Goal: Transaction & Acquisition: Purchase product/service

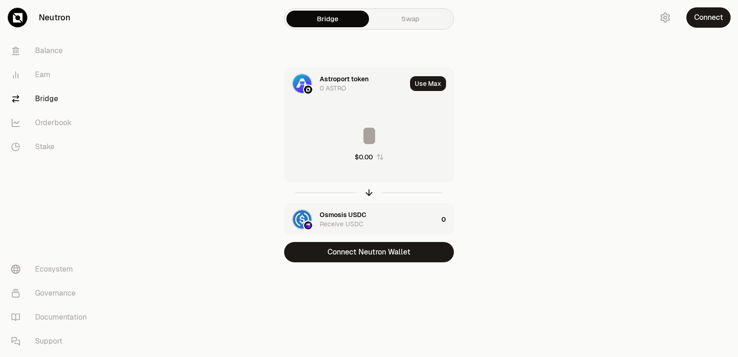
click at [371, 173] on div "$0.00" at bounding box center [369, 141] width 169 height 81
click at [369, 189] on icon "button" at bounding box center [369, 192] width 10 height 10
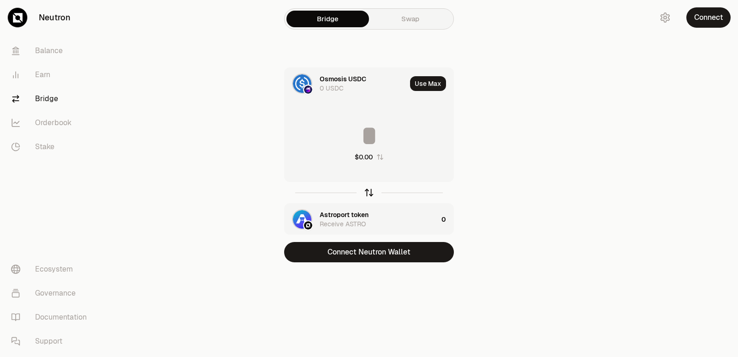
click at [369, 189] on icon "button" at bounding box center [369, 192] width 10 height 10
click at [396, 129] on input at bounding box center [369, 136] width 169 height 28
click at [358, 198] on div at bounding box center [369, 192] width 170 height 21
click at [364, 196] on div at bounding box center [369, 192] width 170 height 21
click at [390, 151] on div "$0.00" at bounding box center [369, 141] width 169 height 81
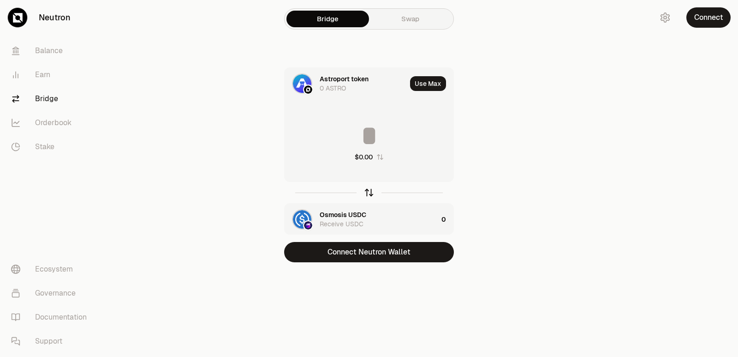
click at [369, 194] on icon "button" at bounding box center [369, 193] width 0 height 6
click at [354, 136] on input at bounding box center [369, 136] width 169 height 28
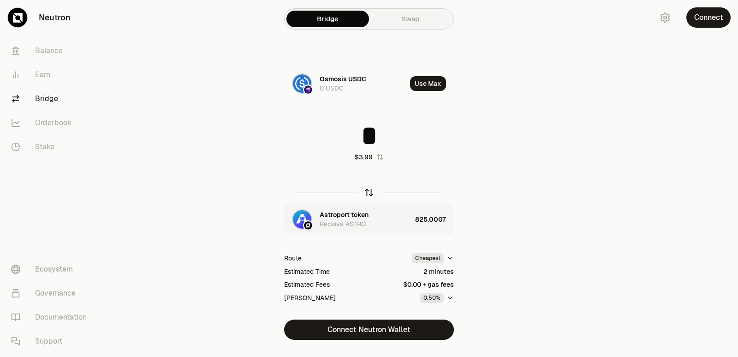
type input "*"
click at [368, 193] on icon "button" at bounding box center [369, 192] width 10 height 10
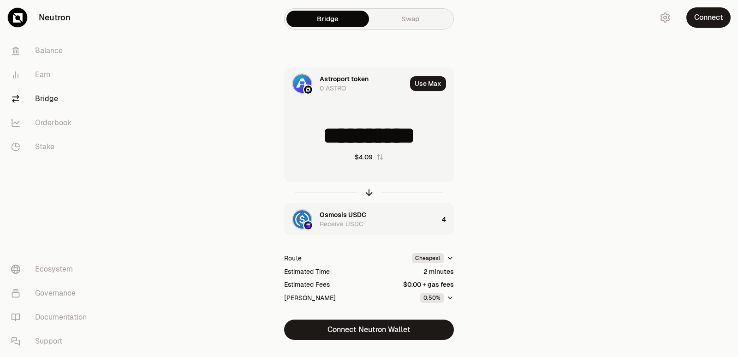
drag, startPoint x: 437, startPoint y: 137, endPoint x: 335, endPoint y: 137, distance: 102.0
click at [335, 137] on input "**********" at bounding box center [369, 136] width 169 height 28
type input "***"
click at [370, 195] on icon "button" at bounding box center [369, 192] width 10 height 10
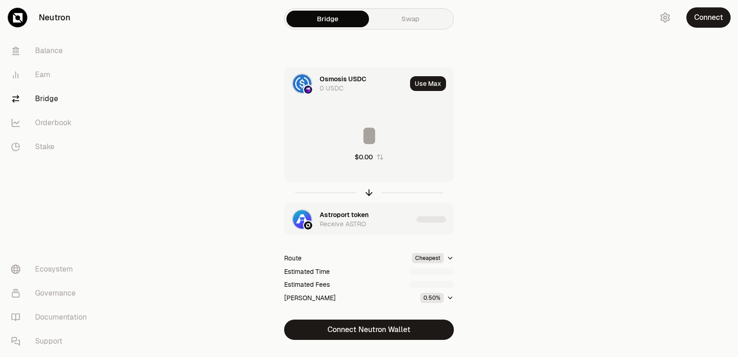
type input "********"
click at [337, 216] on div "Astroport token" at bounding box center [344, 214] width 49 height 9
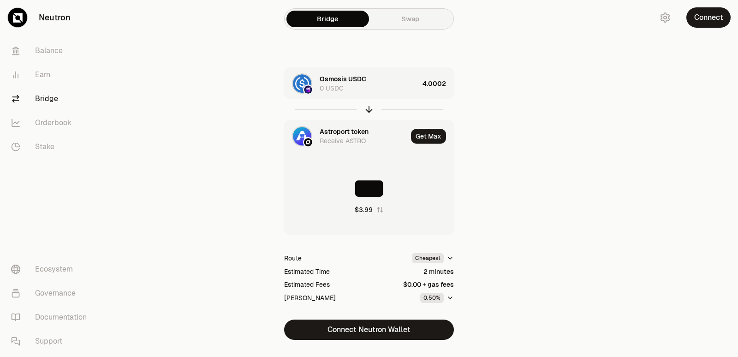
click at [333, 132] on div "Astroport token" at bounding box center [344, 131] width 49 height 9
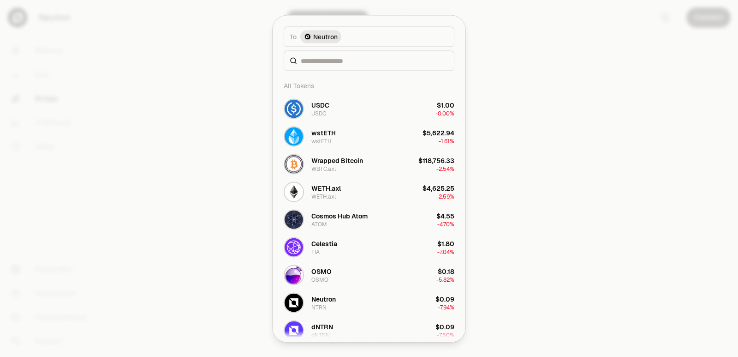
click at [570, 108] on div at bounding box center [369, 178] width 738 height 357
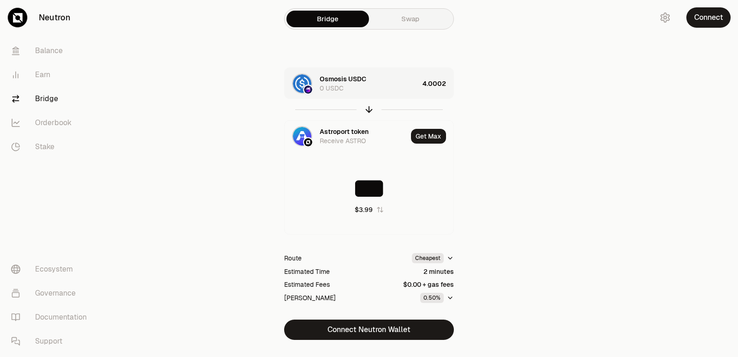
click at [337, 83] on div "Osmosis USDC" at bounding box center [343, 78] width 47 height 9
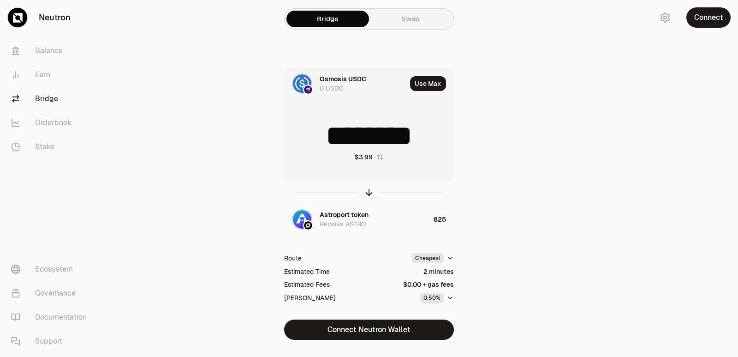
click at [337, 83] on div "Osmosis USDC" at bounding box center [343, 78] width 47 height 9
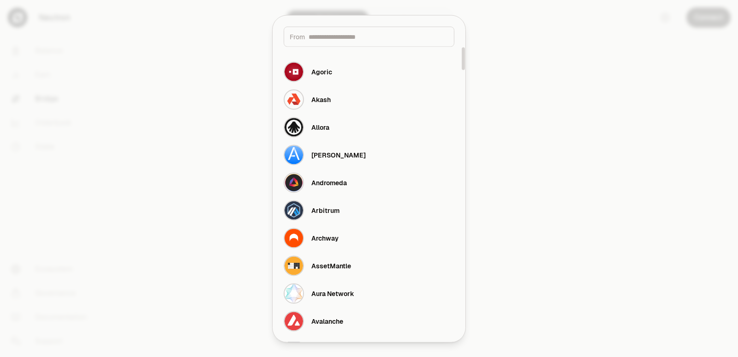
click at [338, 38] on input at bounding box center [379, 36] width 140 height 9
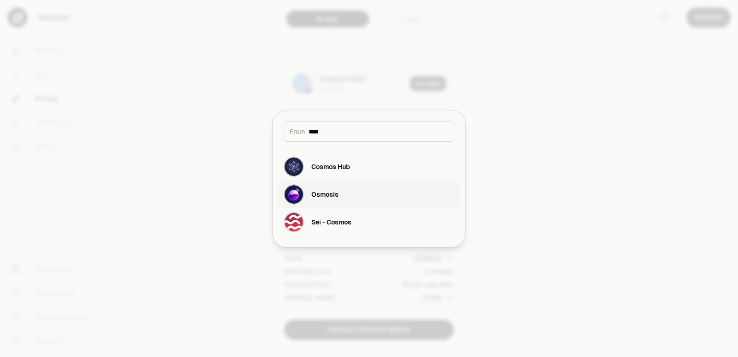
type input "****"
click at [318, 192] on div "Osmosis" at bounding box center [324, 194] width 27 height 9
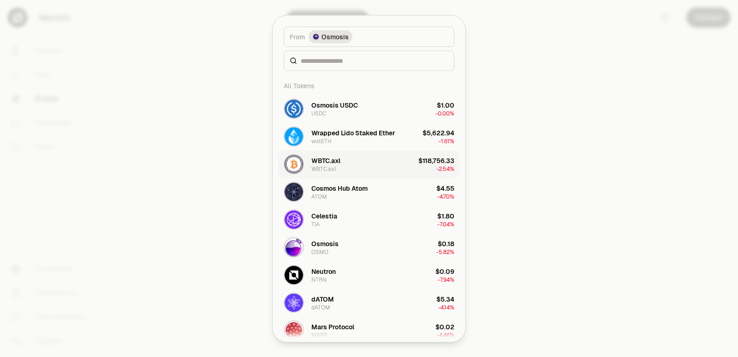
click at [317, 161] on div "WBTC.axl" at bounding box center [325, 160] width 29 height 9
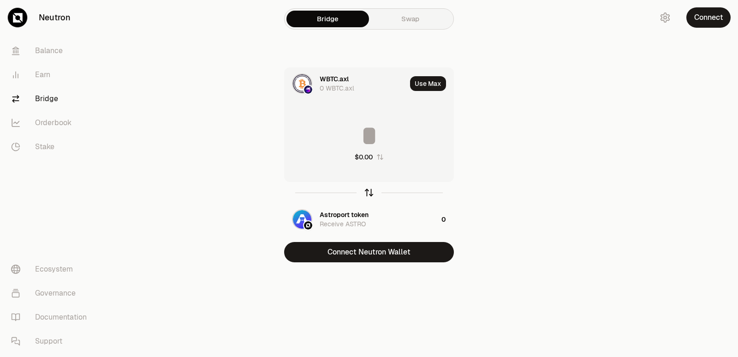
click at [369, 189] on icon "button" at bounding box center [369, 192] width 10 height 10
click at [323, 78] on div "Astroport token" at bounding box center [344, 78] width 49 height 9
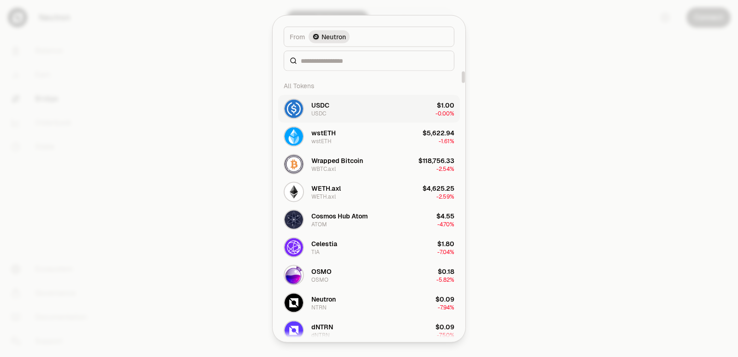
click at [330, 114] on button "USDC USDC $1.00 -0.00%" at bounding box center [369, 109] width 182 height 28
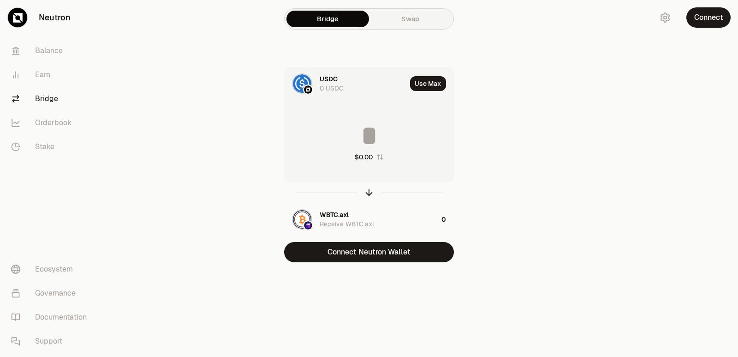
click at [342, 126] on input at bounding box center [369, 136] width 169 height 28
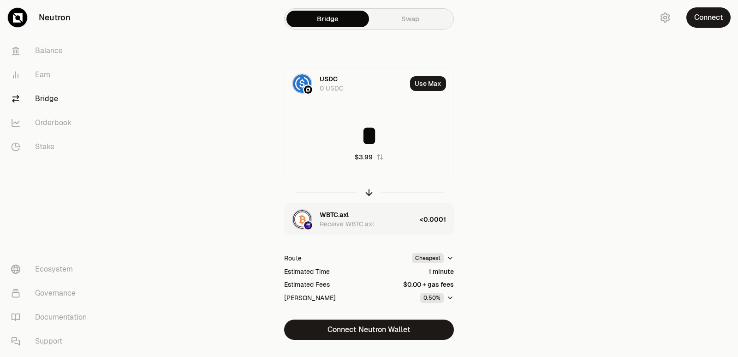
type input "*"
click at [394, 215] on div "WBTC.axl Receive WBTC.axl" at bounding box center [368, 219] width 96 height 18
type input "**********"
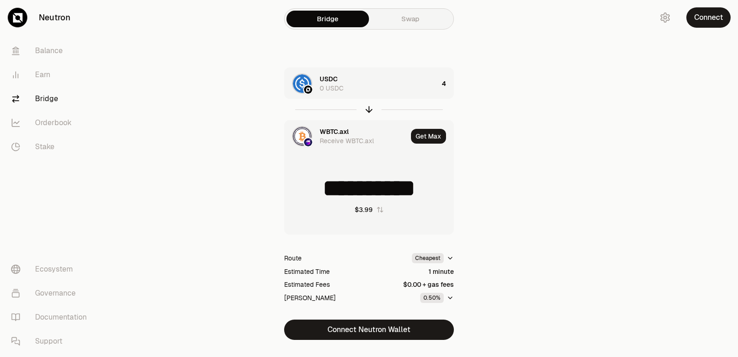
click at [381, 83] on div "USDC 0 USDC" at bounding box center [379, 83] width 119 height 18
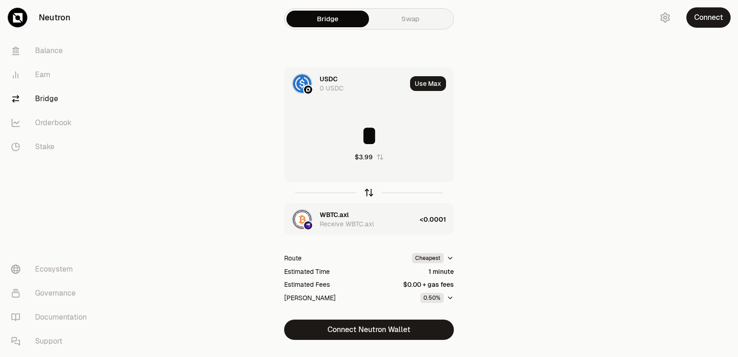
click at [371, 190] on icon "button" at bounding box center [369, 192] width 10 height 10
click at [350, 140] on input at bounding box center [369, 136] width 169 height 28
type input "**********"
click at [329, 78] on div "WBTC.axl" at bounding box center [334, 78] width 29 height 9
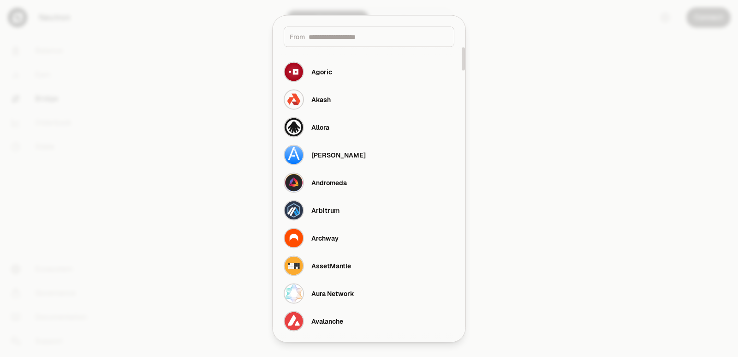
click at [329, 36] on input at bounding box center [379, 36] width 140 height 9
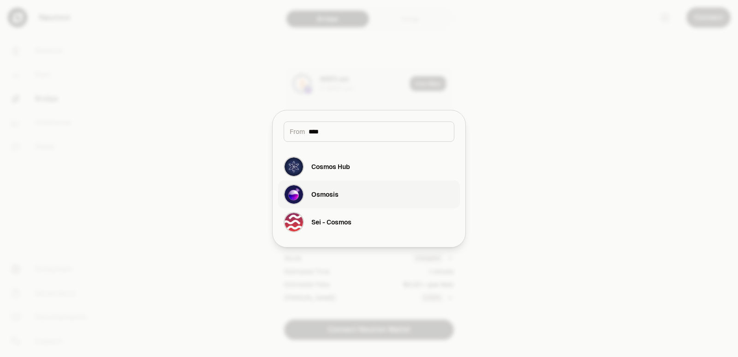
type input "****"
click at [322, 194] on div "Osmosis" at bounding box center [324, 194] width 27 height 9
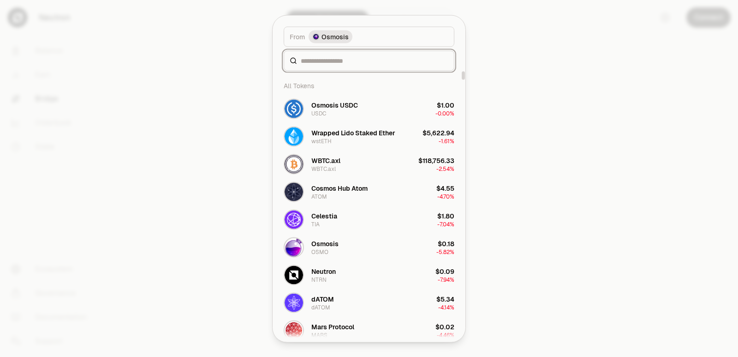
click at [323, 60] on input at bounding box center [375, 60] width 148 height 9
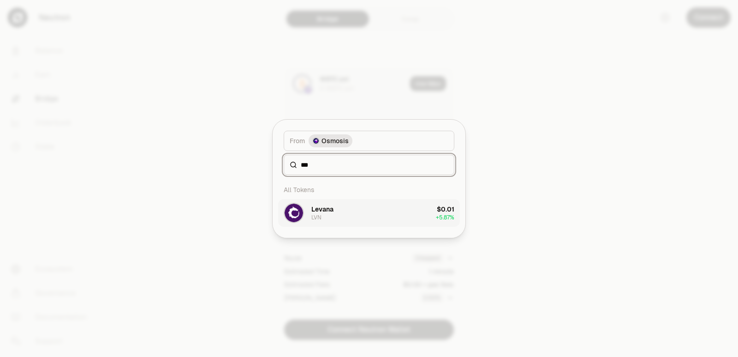
type input "***"
click at [322, 208] on div "Levana" at bounding box center [322, 208] width 22 height 9
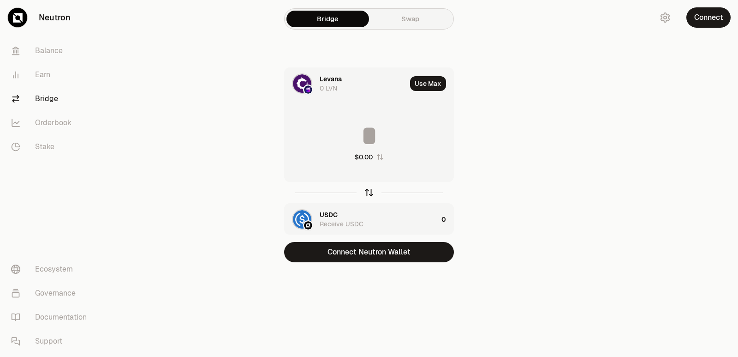
click at [369, 189] on icon "button" at bounding box center [369, 192] width 10 height 10
click at [347, 135] on input at bounding box center [369, 136] width 169 height 28
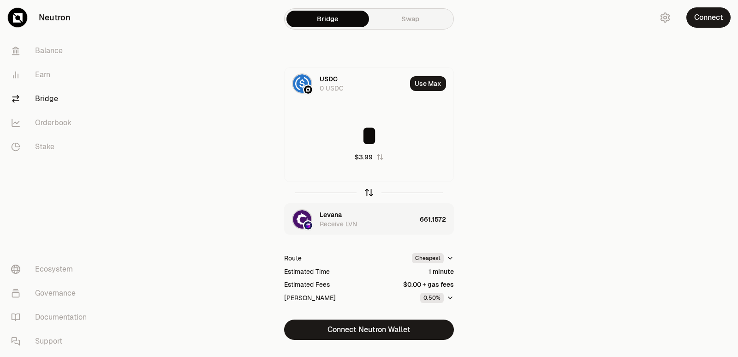
type input "*"
click at [369, 189] on icon "button" at bounding box center [369, 192] width 10 height 10
click at [362, 134] on input at bounding box center [369, 136] width 169 height 28
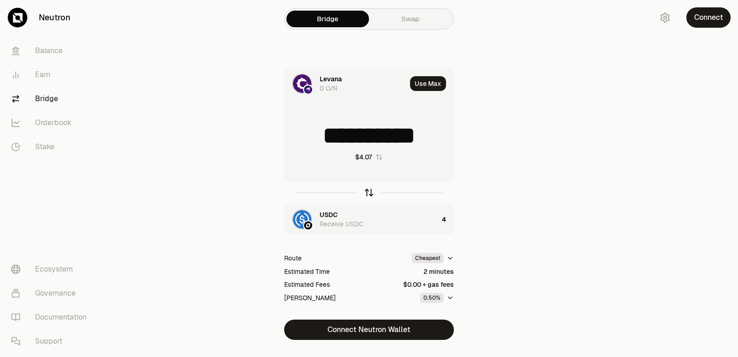
click at [369, 192] on icon "button" at bounding box center [369, 193] width 0 height 6
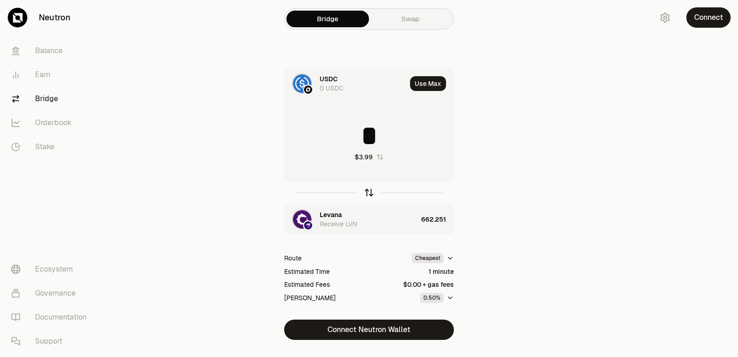
click at [366, 190] on icon "button" at bounding box center [369, 192] width 10 height 10
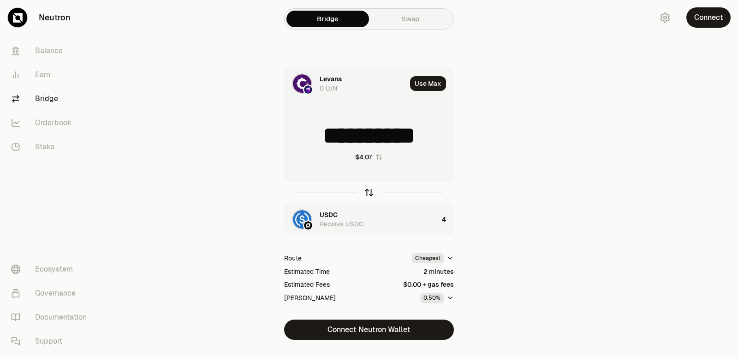
click at [366, 190] on icon "button" at bounding box center [369, 192] width 10 height 10
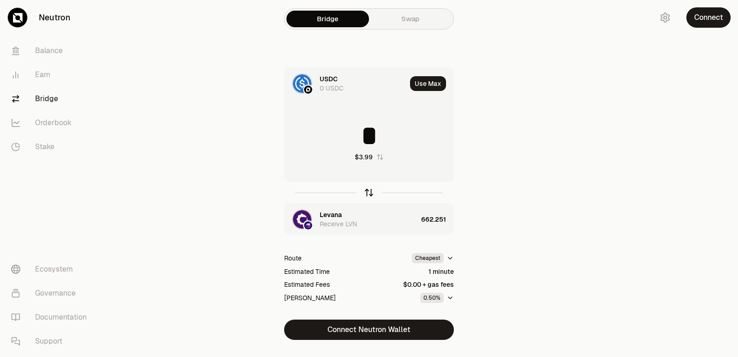
click at [366, 190] on icon "button" at bounding box center [369, 192] width 10 height 10
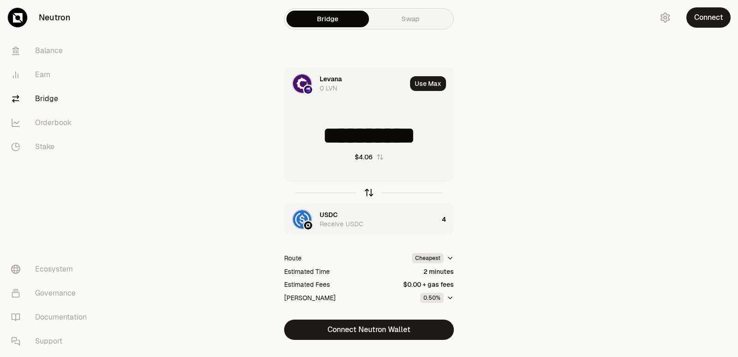
click at [366, 191] on icon "button" at bounding box center [369, 192] width 10 height 10
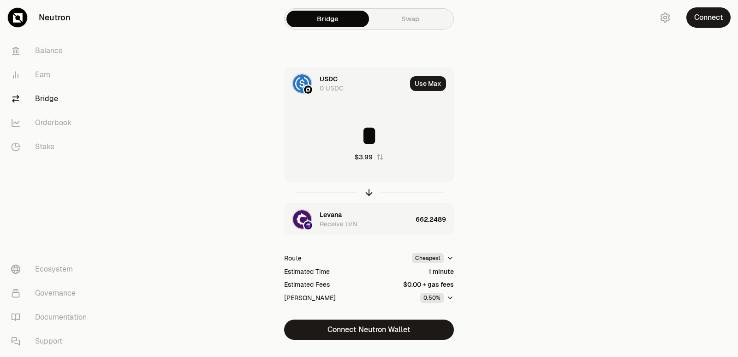
click at [373, 137] on input "*" at bounding box center [369, 136] width 169 height 28
click at [369, 195] on icon "button" at bounding box center [369, 192] width 10 height 10
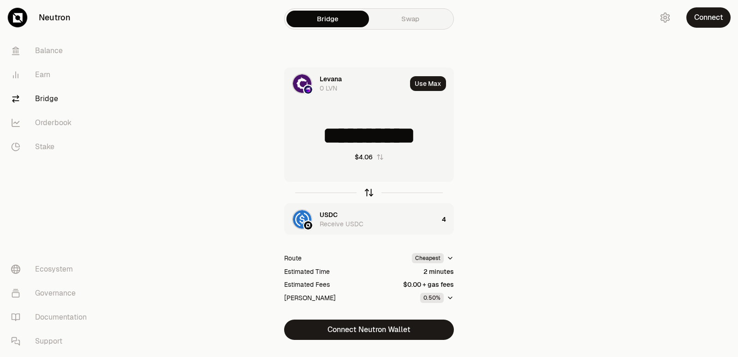
click at [367, 192] on icon "button" at bounding box center [369, 191] width 6 height 3
type input "*"
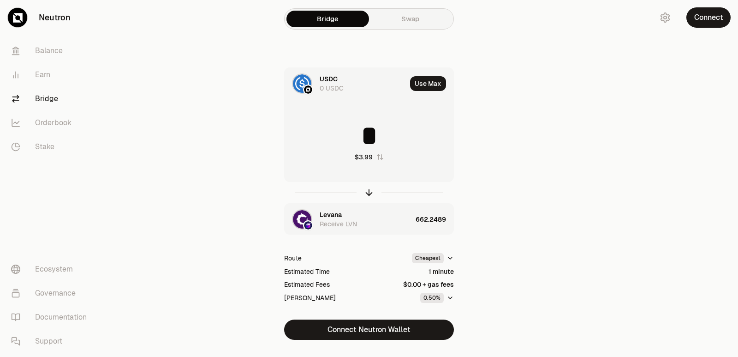
click at [341, 219] on div "Receive LVN" at bounding box center [338, 223] width 37 height 9
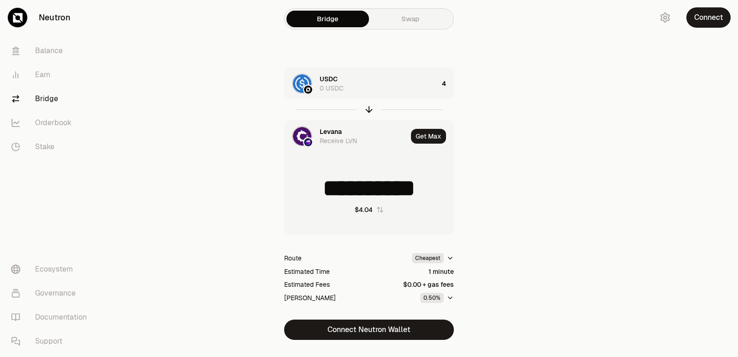
click at [341, 132] on div "Levana" at bounding box center [331, 131] width 22 height 9
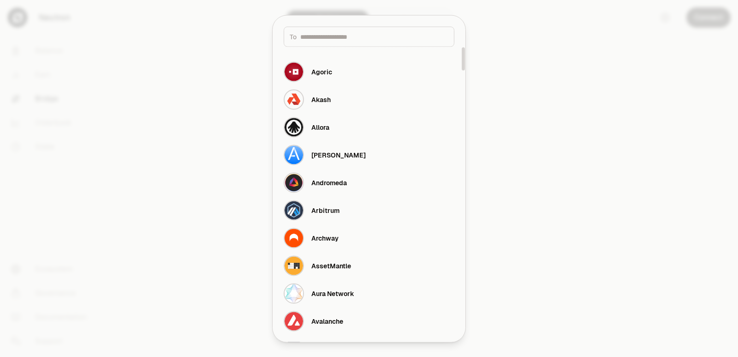
click at [337, 39] on input at bounding box center [374, 36] width 148 height 9
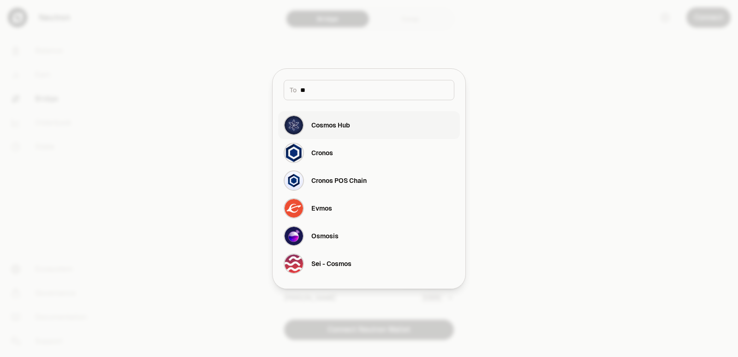
type input "**"
drag, startPoint x: 331, startPoint y: 129, endPoint x: 329, endPoint y: 238, distance: 109.4
click at [329, 238] on div "Cosmos Hub Cronos Cronos POS Chain Evmos Osmosis Sei - Cosmos" at bounding box center [369, 194] width 182 height 166
click at [329, 238] on div "Osmosis" at bounding box center [324, 235] width 27 height 9
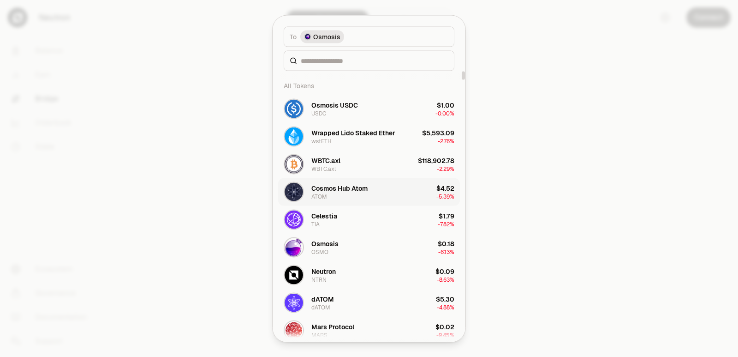
click at [323, 181] on button "Cosmos Hub Atom ATOM $4.52 -5.39%" at bounding box center [369, 192] width 182 height 28
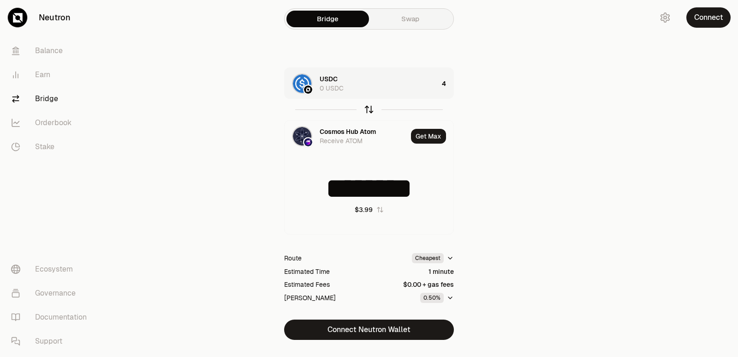
click at [367, 106] on icon "button" at bounding box center [369, 109] width 10 height 10
type input "*"
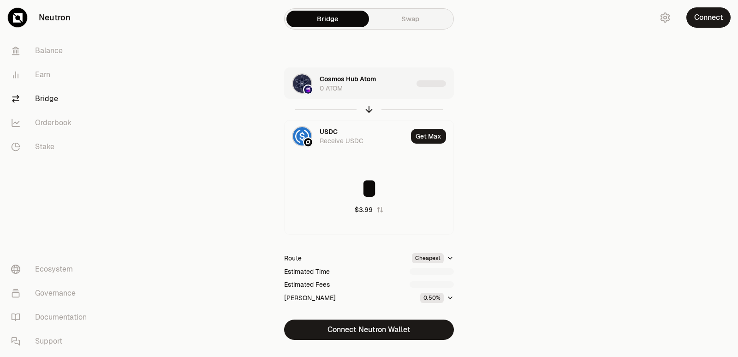
click at [399, 88] on div "Cosmos Hub Atom 0 ATOM" at bounding box center [366, 83] width 93 height 18
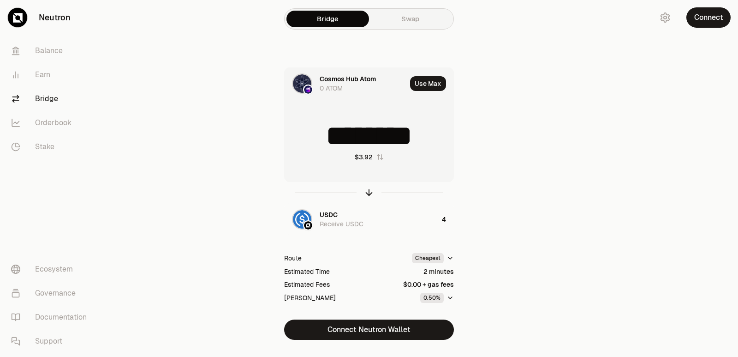
drag, startPoint x: 433, startPoint y: 136, endPoint x: 349, endPoint y: 141, distance: 84.6
click at [349, 141] on input "********" at bounding box center [369, 136] width 169 height 28
type input "********"
click at [366, 189] on icon "button" at bounding box center [369, 192] width 10 height 10
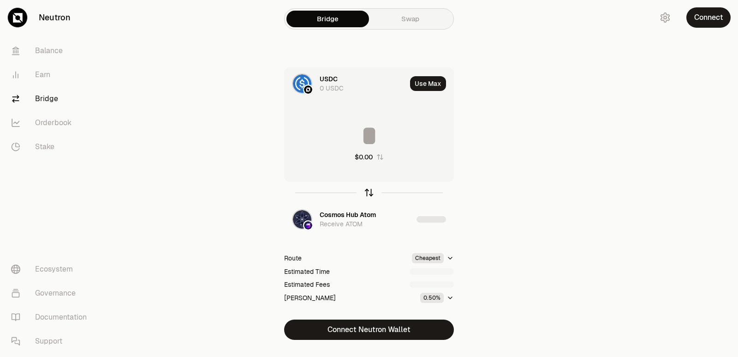
type input "********"
click at [345, 216] on div "Cosmos Hub Atom" at bounding box center [348, 214] width 56 height 9
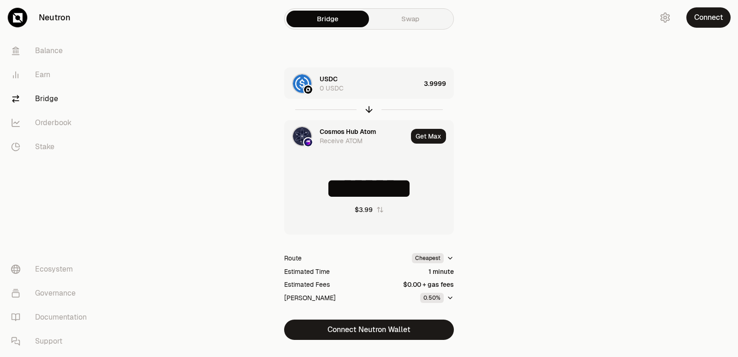
click at [328, 128] on div "Cosmos Hub Atom" at bounding box center [348, 131] width 56 height 9
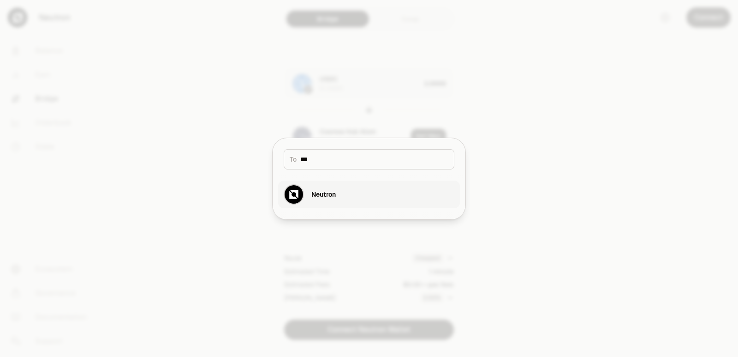
type input "***"
click at [342, 191] on button "Neutron" at bounding box center [369, 194] width 182 height 28
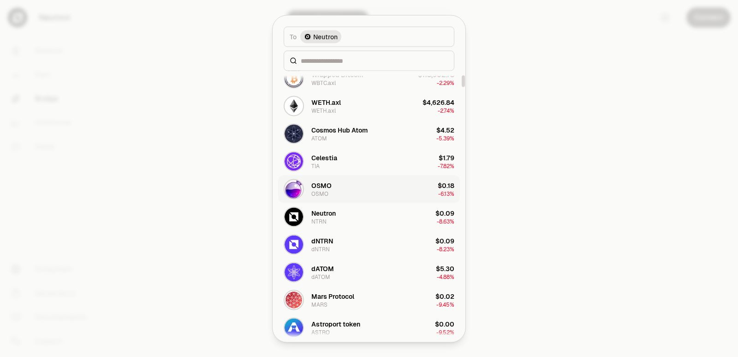
scroll to position [92, 0]
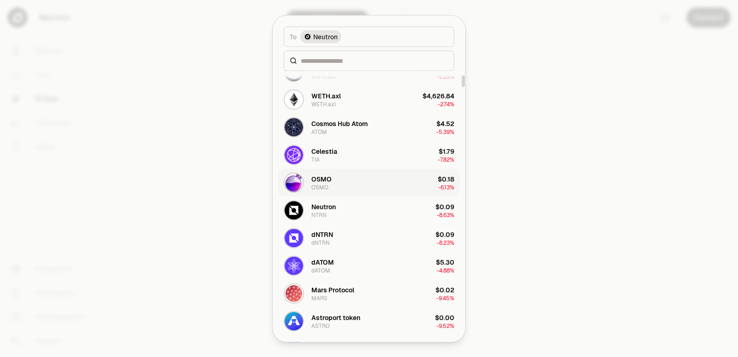
click at [335, 265] on button "dATOM dATOM $5.30 -4.88%" at bounding box center [369, 266] width 182 height 28
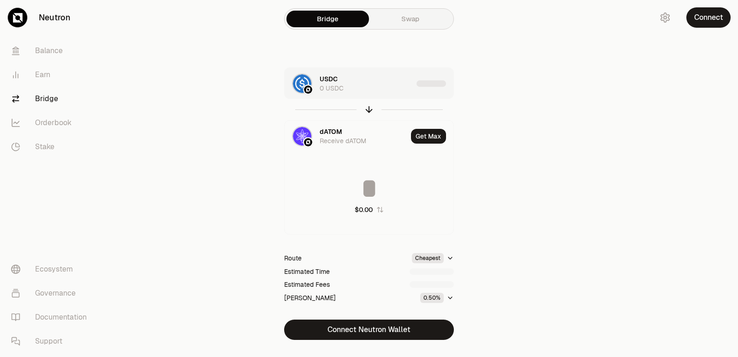
type input "********"
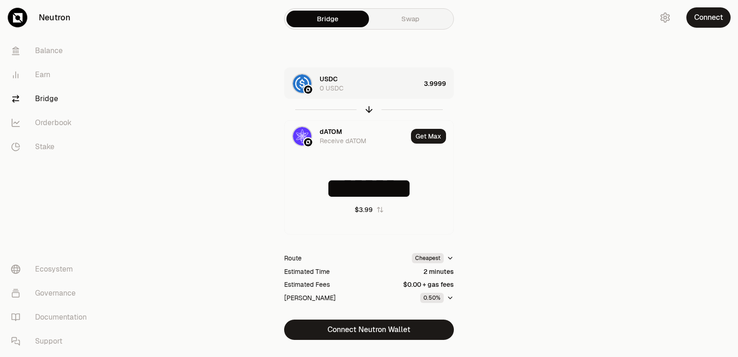
click at [372, 78] on div "USDC 0 USDC" at bounding box center [370, 83] width 101 height 18
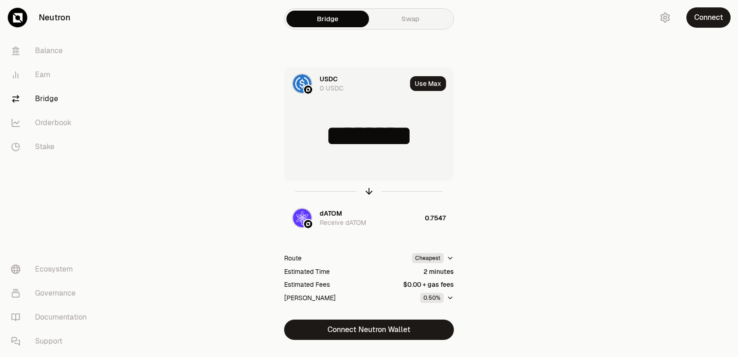
click at [372, 78] on div "USDC 0 USDC" at bounding box center [363, 83] width 87 height 18
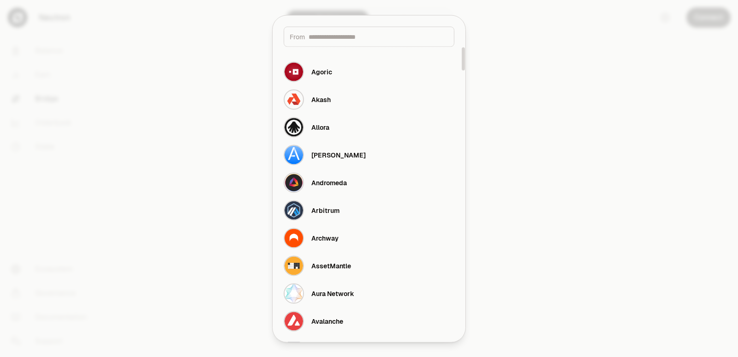
click at [651, 78] on div at bounding box center [369, 178] width 738 height 357
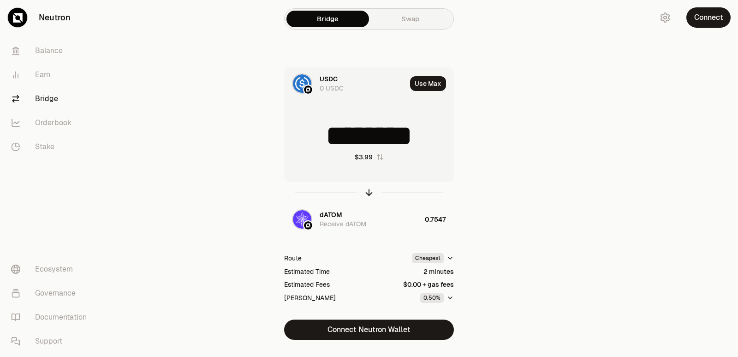
click at [391, 140] on input "********" at bounding box center [369, 136] width 169 height 28
type input "*"
click at [365, 192] on icon "button" at bounding box center [369, 192] width 10 height 10
drag, startPoint x: 426, startPoint y: 133, endPoint x: 370, endPoint y: 136, distance: 56.9
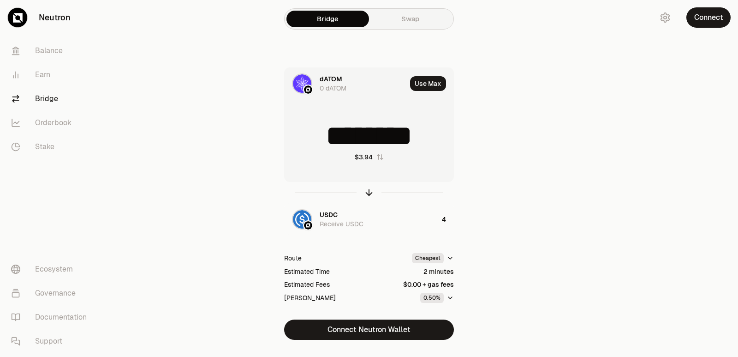
click at [370, 136] on input "********" at bounding box center [369, 136] width 169 height 28
click at [380, 143] on input "******" at bounding box center [369, 136] width 169 height 28
type input "******"
click at [368, 189] on icon "button" at bounding box center [369, 192] width 10 height 10
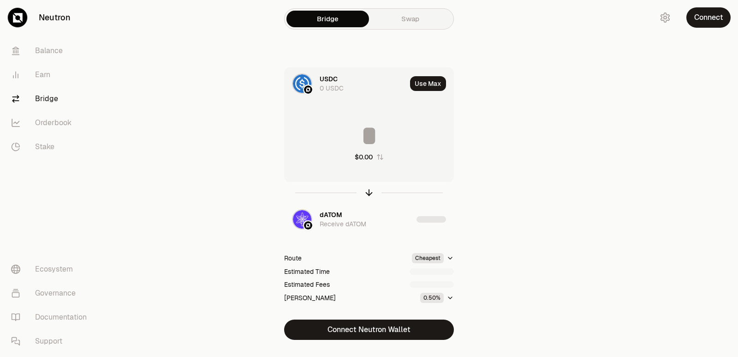
click at [365, 138] on input at bounding box center [369, 136] width 169 height 28
type input "********"
click at [438, 138] on input "********" at bounding box center [369, 136] width 169 height 28
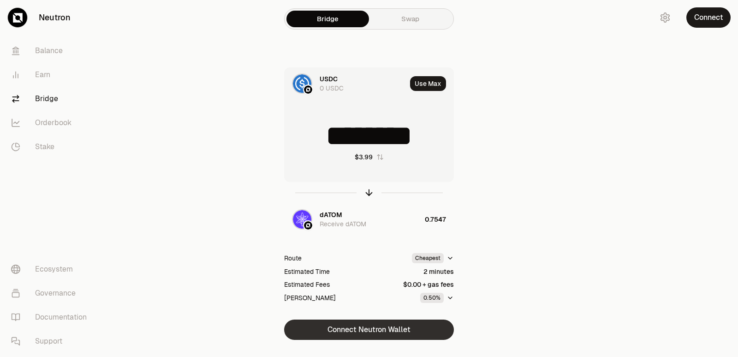
click at [370, 328] on button "Connect Neutron Wallet" at bounding box center [369, 329] width 170 height 20
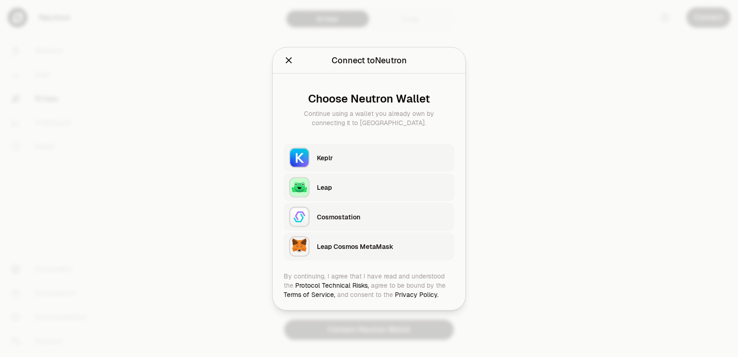
click at [333, 167] on div "Keplr" at bounding box center [386, 157] width 138 height 21
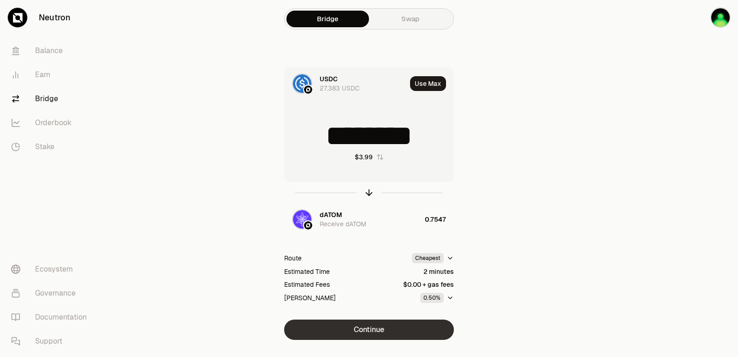
click at [368, 326] on button "Continue" at bounding box center [369, 329] width 170 height 20
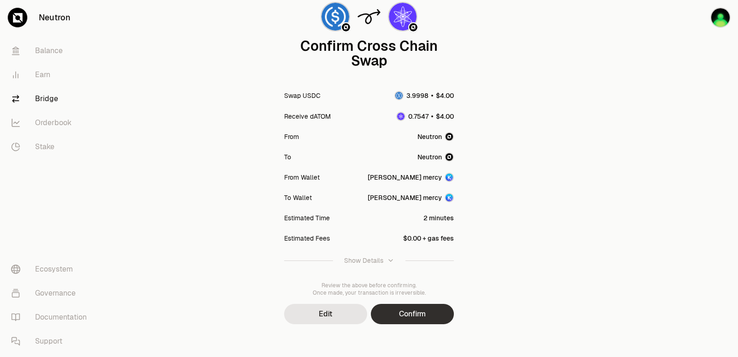
scroll to position [76, 0]
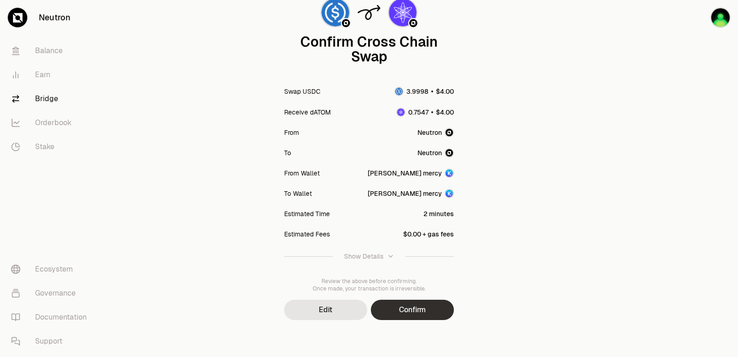
click at [400, 310] on button "Confirm" at bounding box center [412, 309] width 83 height 20
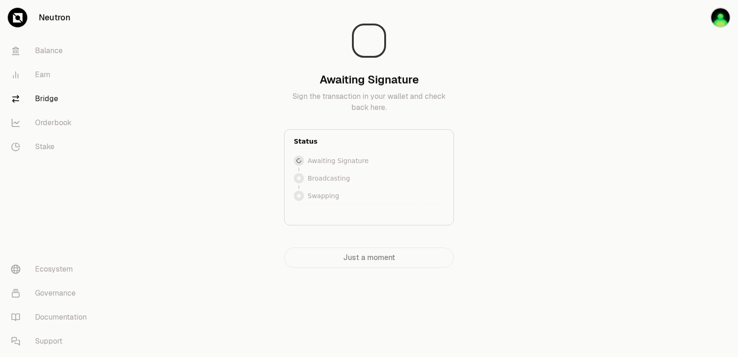
scroll to position [0, 0]
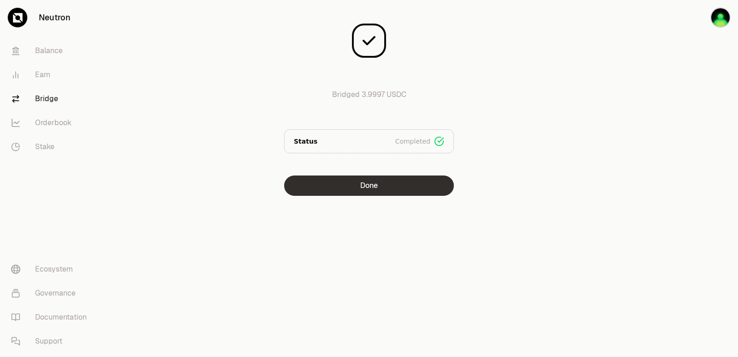
click at [342, 195] on button "Done" at bounding box center [369, 185] width 170 height 20
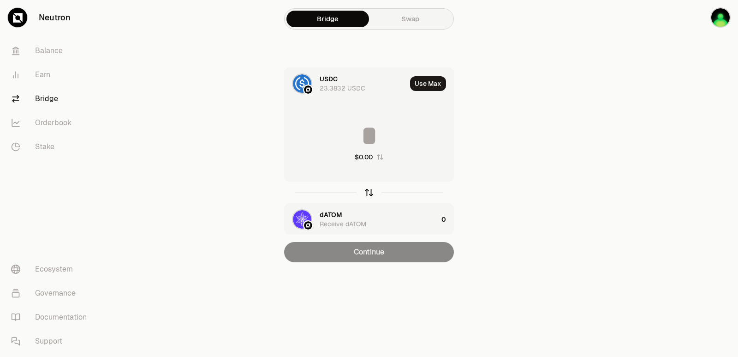
click at [367, 192] on icon "button" at bounding box center [369, 192] width 10 height 10
click at [422, 84] on button "Use Max" at bounding box center [428, 83] width 36 height 15
type input "********"
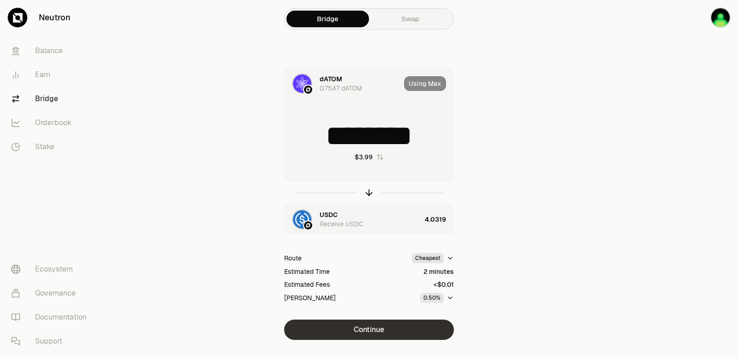
click at [362, 327] on button "Continue" at bounding box center [369, 329] width 170 height 20
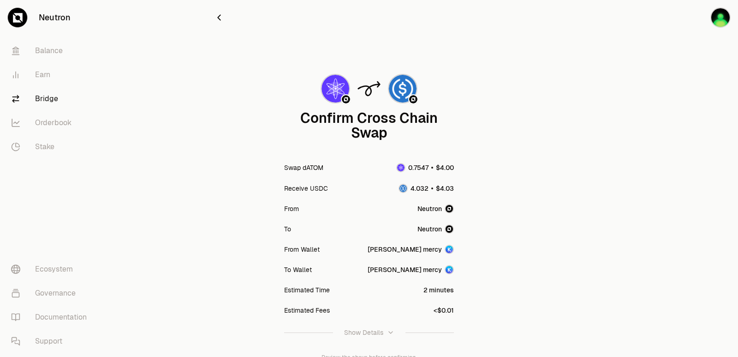
scroll to position [76, 0]
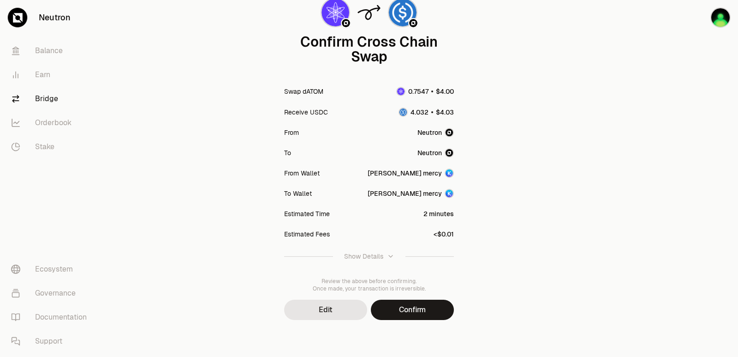
click at [437, 318] on button "Confirm" at bounding box center [412, 309] width 83 height 20
